Goal: Task Accomplishment & Management: Use online tool/utility

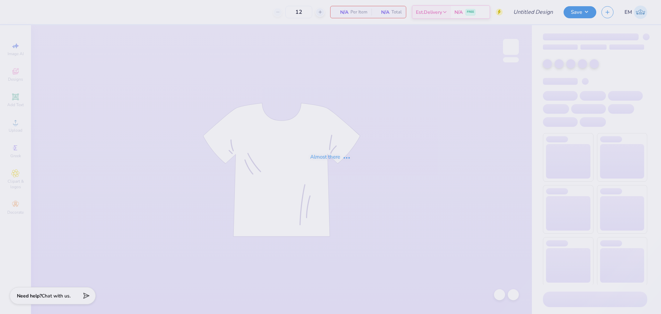
type input "G Phi Crescent Cakes"
type input "126"
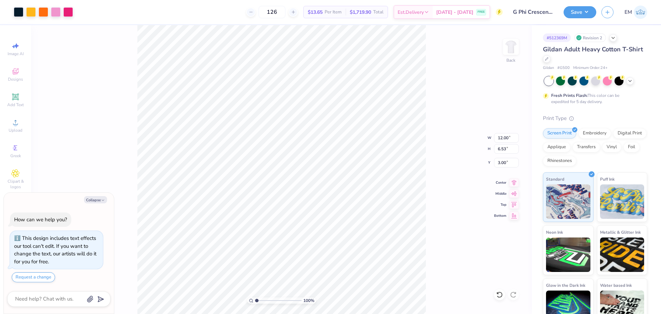
type textarea "x"
type input "0.78"
type input "1.42"
type input "4.15"
type textarea "x"
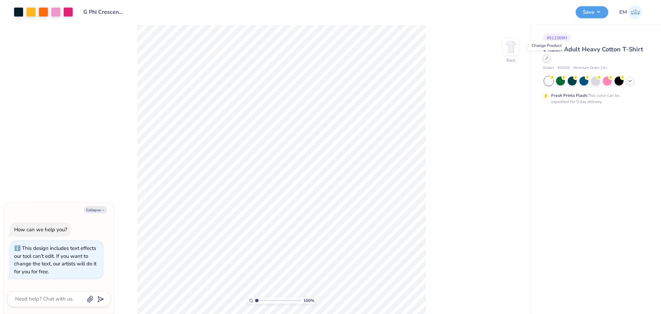
click at [549, 60] on div at bounding box center [547, 58] width 8 height 8
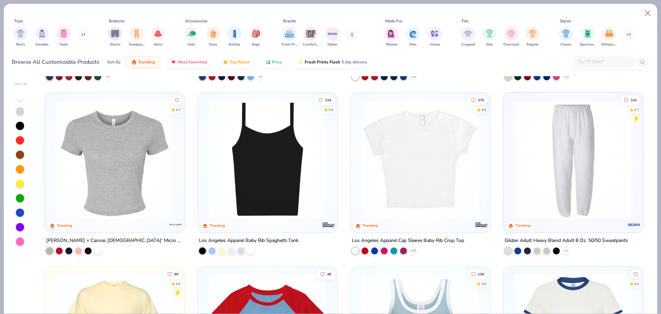
scroll to position [861, 0]
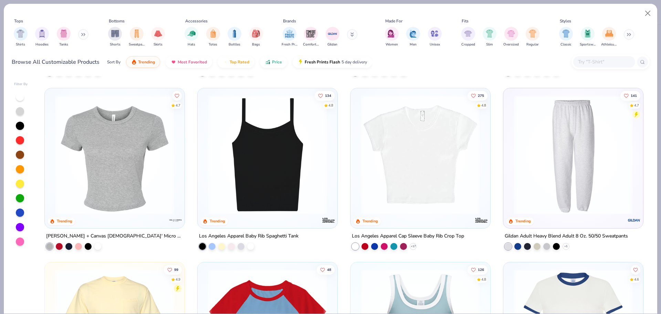
click at [105, 181] on img at bounding box center [115, 154] width 126 height 119
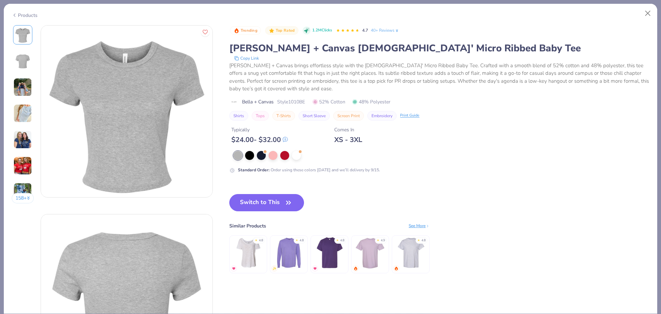
click at [27, 15] on div "Products" at bounding box center [25, 15] width 26 height 7
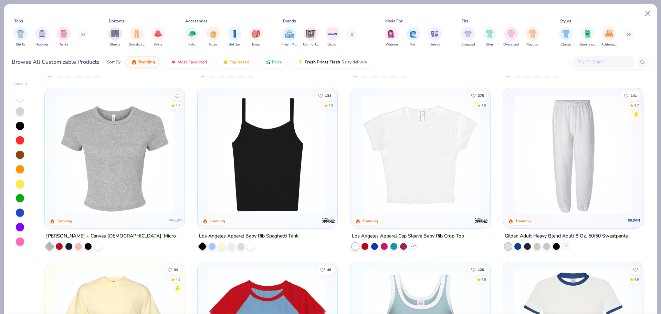
click at [393, 176] on img at bounding box center [420, 154] width 126 height 119
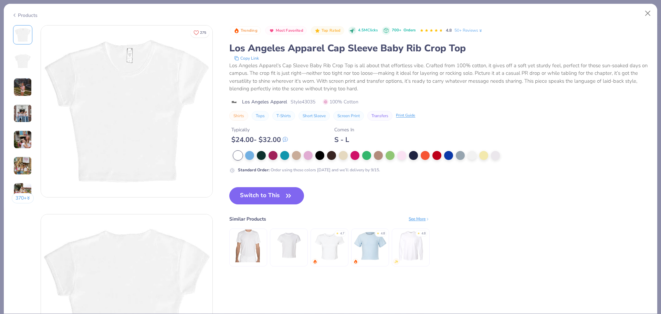
click at [18, 15] on div "Products" at bounding box center [25, 15] width 26 height 7
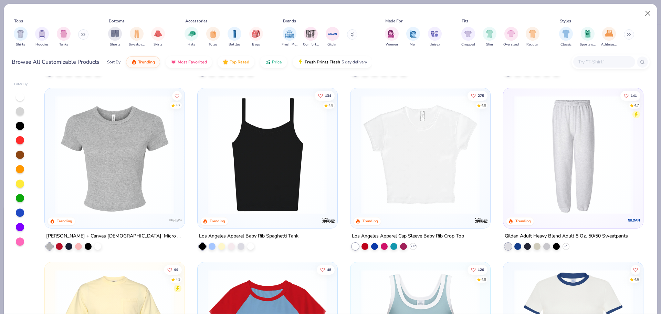
click at [164, 198] on img at bounding box center [115, 154] width 126 height 119
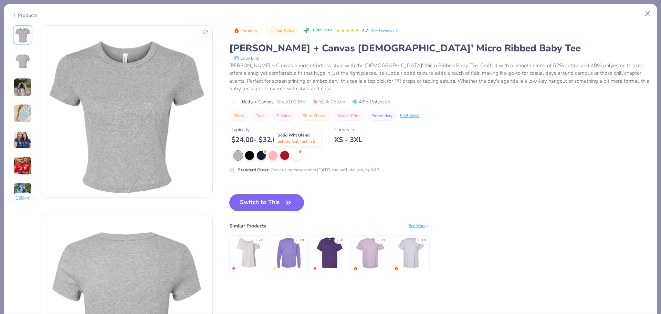
drag, startPoint x: 296, startPoint y: 155, endPoint x: 296, endPoint y: 160, distance: 5.2
click at [296, 155] on div at bounding box center [296, 155] width 9 height 9
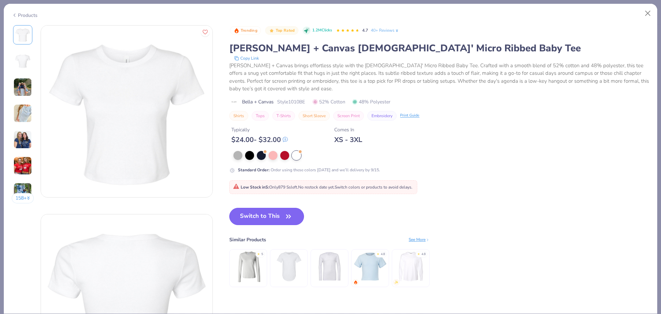
click at [282, 221] on button "Switch to This" at bounding box center [266, 216] width 75 height 17
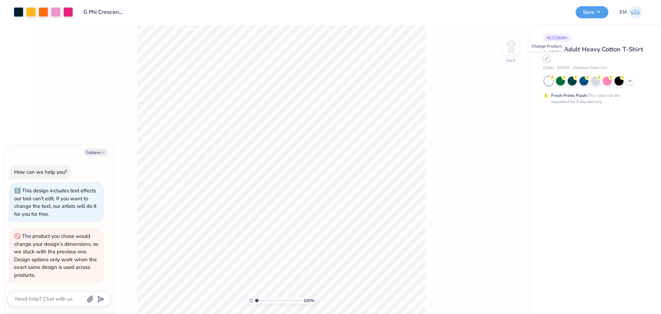
click at [548, 59] on icon at bounding box center [546, 57] width 3 height 3
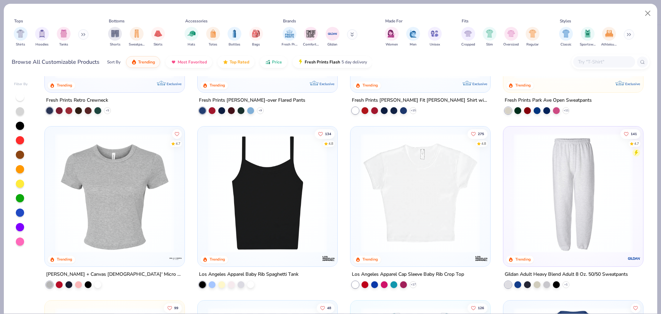
scroll to position [826, 0]
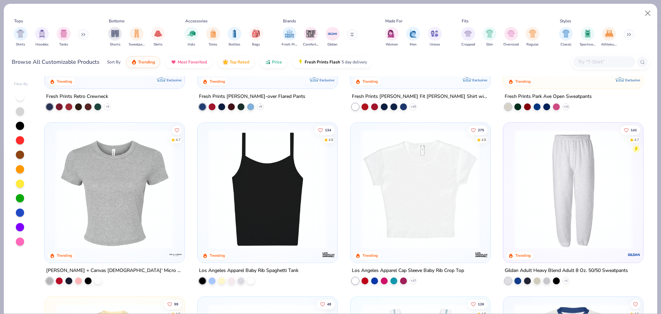
click at [439, 189] on img at bounding box center [420, 188] width 126 height 119
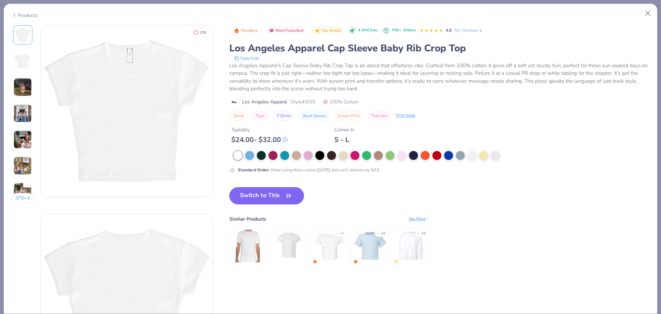
click at [249, 195] on button "Switch to This" at bounding box center [266, 195] width 75 height 17
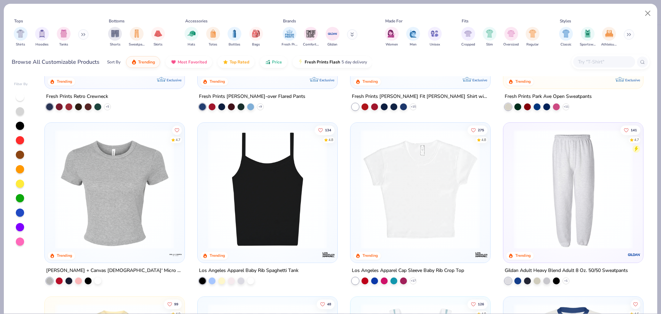
type textarea "x"
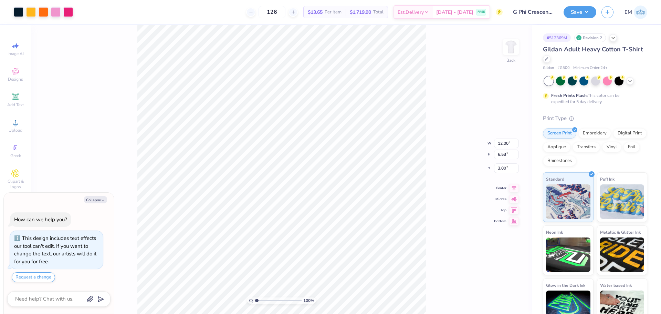
type textarea "x"
type input "10.57"
type input "5.75"
click at [548, 59] on icon at bounding box center [546, 57] width 3 height 3
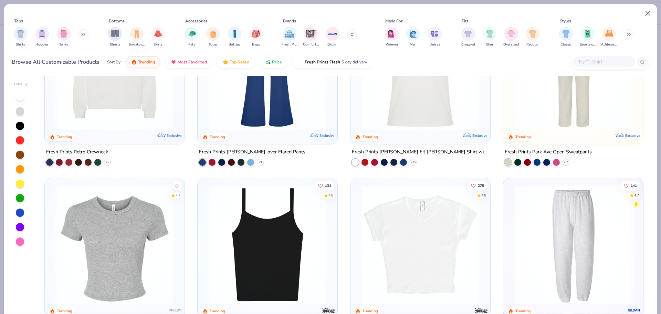
scroll to position [895, 0]
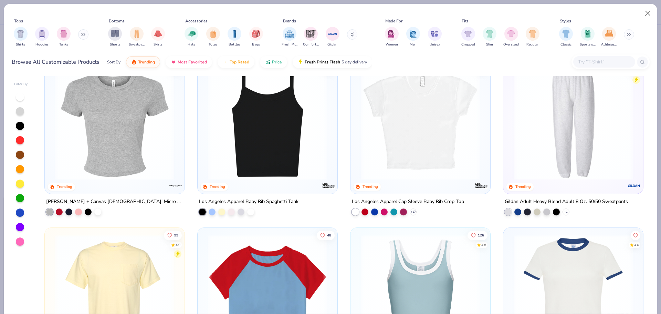
click at [428, 134] on img at bounding box center [420, 120] width 126 height 119
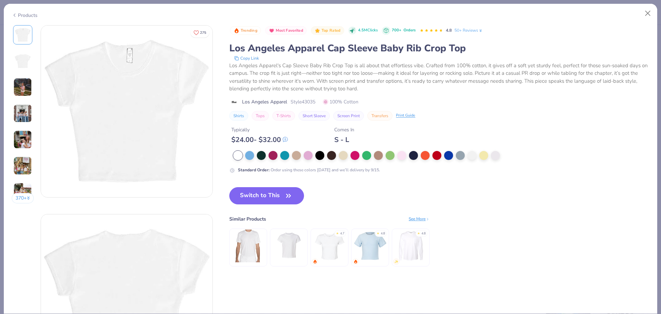
click at [26, 16] on div "Products" at bounding box center [25, 15] width 26 height 7
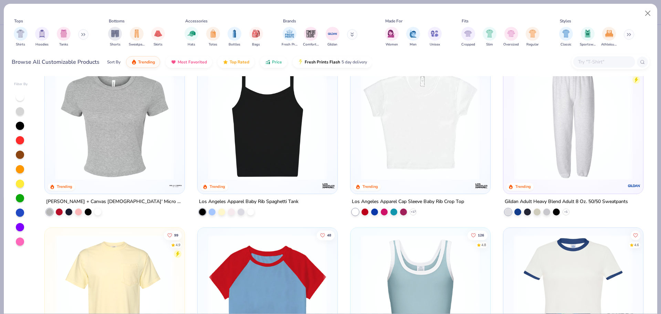
click at [105, 117] on img at bounding box center [115, 120] width 126 height 119
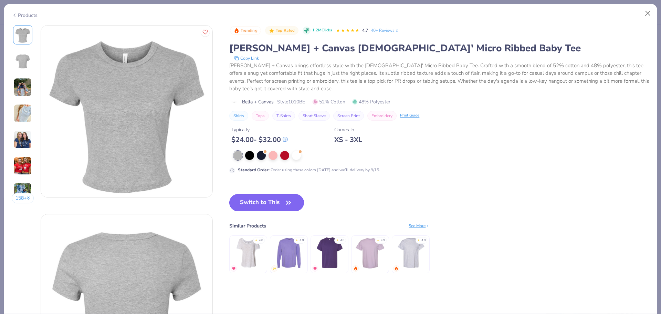
click at [287, 204] on icon "button" at bounding box center [289, 203] width 10 height 10
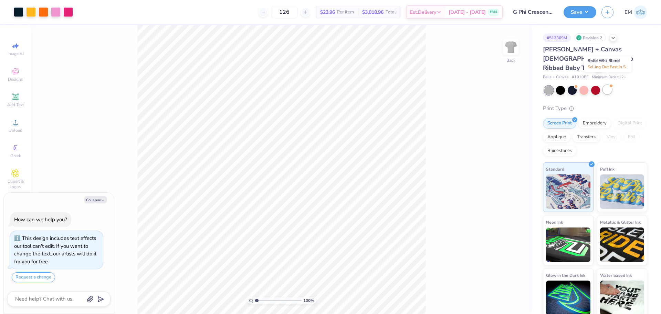
click at [610, 84] on div at bounding box center [611, 85] width 3 height 3
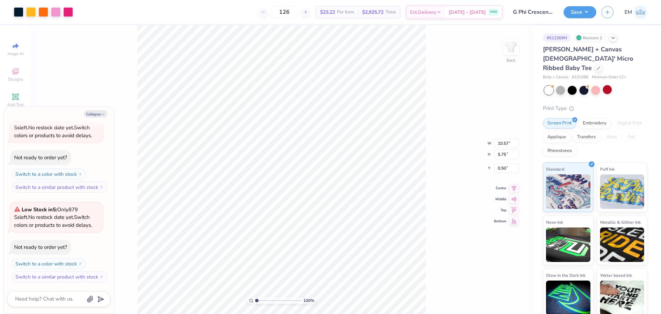
type textarea "x"
type input "1.46"
click at [573, 13] on button "Save" at bounding box center [580, 11] width 33 height 12
type textarea "x"
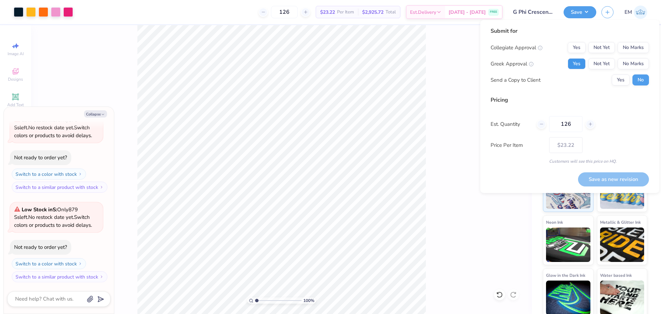
click at [582, 61] on button "Yes" at bounding box center [577, 63] width 18 height 11
click at [627, 48] on button "No Marks" at bounding box center [633, 47] width 31 height 11
click at [602, 65] on button "Not Yet" at bounding box center [601, 63] width 27 height 11
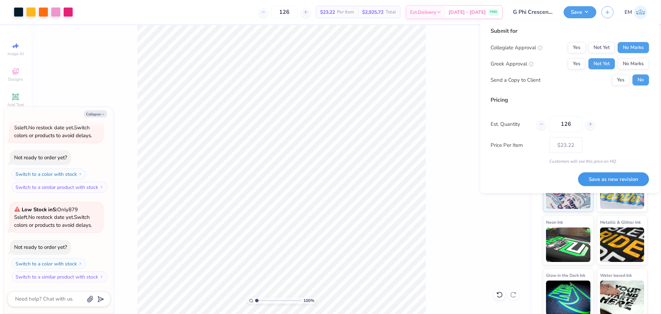
click at [615, 179] on button "Save as new revision" at bounding box center [613, 179] width 71 height 14
type input "$23.22"
type textarea "x"
